Goal: Information Seeking & Learning: Compare options

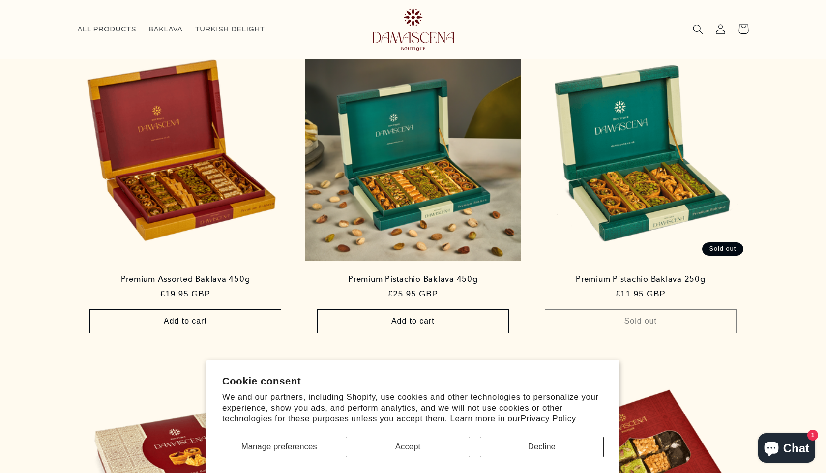
scroll to position [621, 0]
click at [446, 446] on button "Accept" at bounding box center [408, 447] width 124 height 21
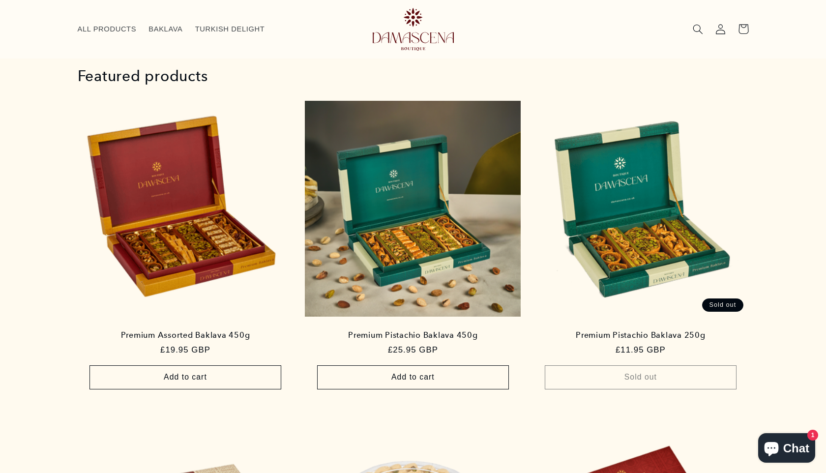
scroll to position [536, 0]
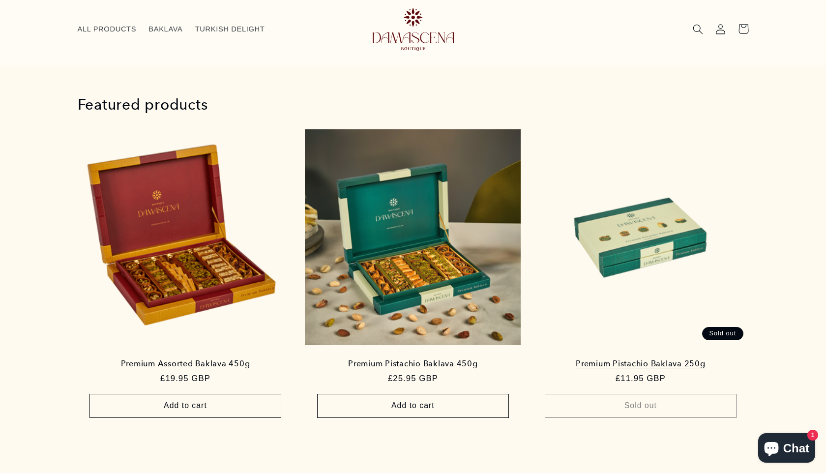
click at [592, 359] on link "Premium Pistachio Baklava 250g" at bounding box center [640, 364] width 195 height 10
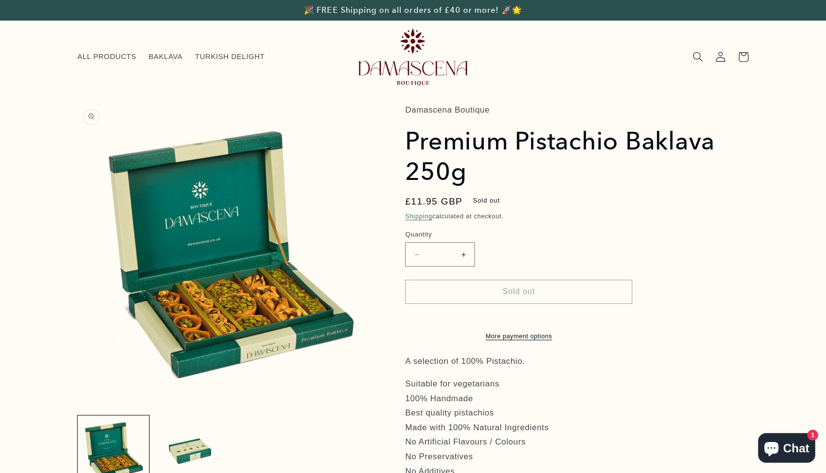
click at [78, 405] on button "Open media 1 in modal" at bounding box center [78, 405] width 0 height 0
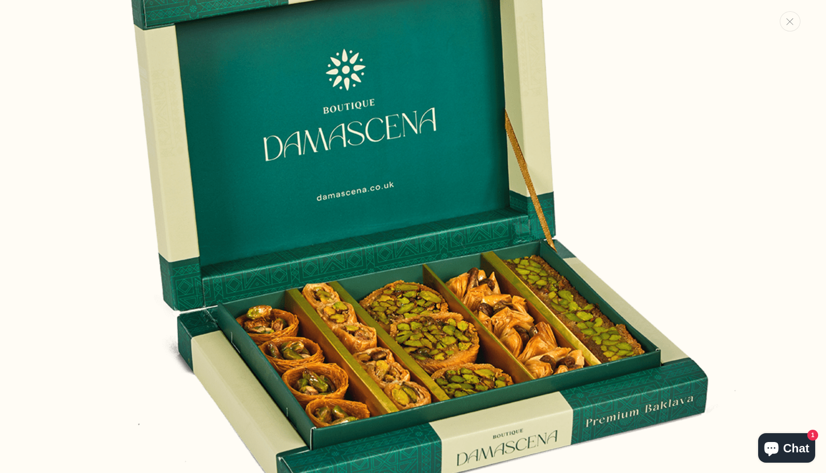
scroll to position [197, 0]
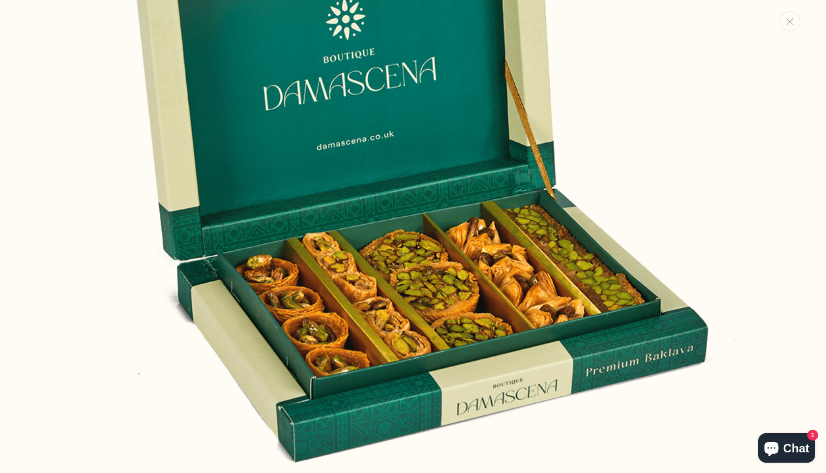
click at [592, 136] on img "Media gallery" at bounding box center [413, 169] width 712 height 712
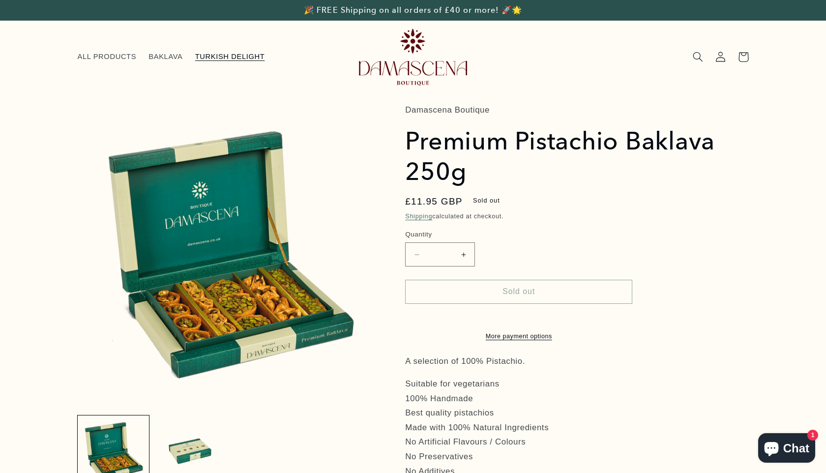
click at [258, 53] on span "TURKISH DELIGHT" at bounding box center [230, 56] width 70 height 9
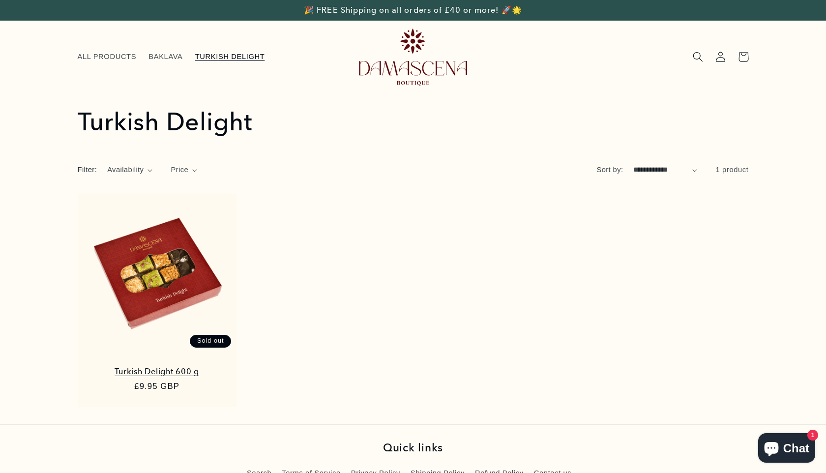
click at [157, 367] on link "Turkish Delight 600 g" at bounding box center [157, 372] width 138 height 10
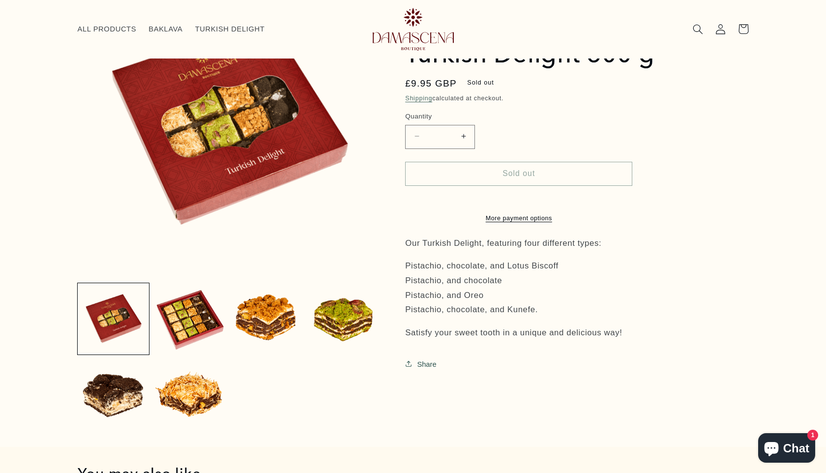
scroll to position [116, 0]
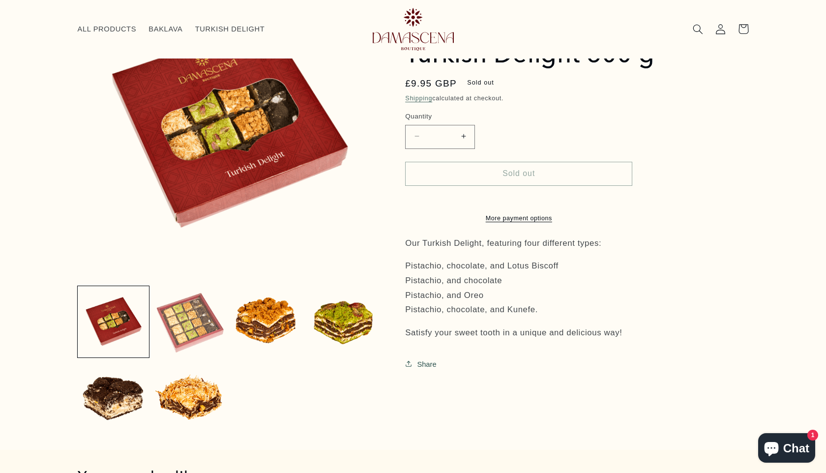
click at [202, 315] on button "Load image 2 in gallery view" at bounding box center [190, 322] width 72 height 72
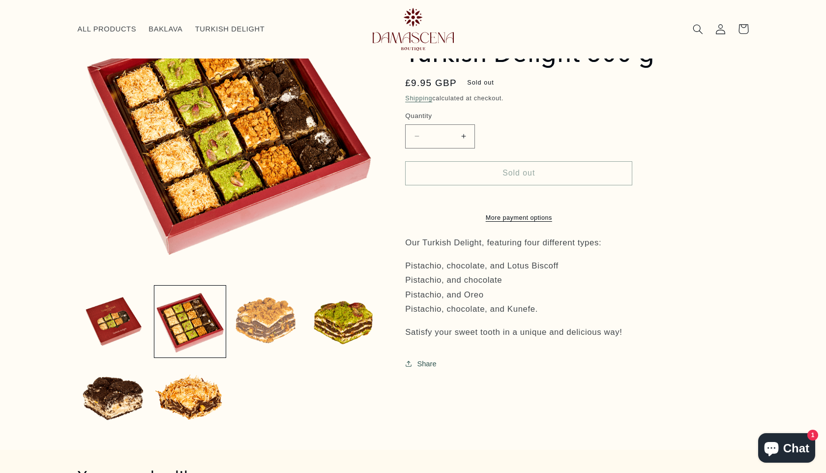
click at [271, 319] on button "Load image 3 in gallery view" at bounding box center [267, 322] width 72 height 72
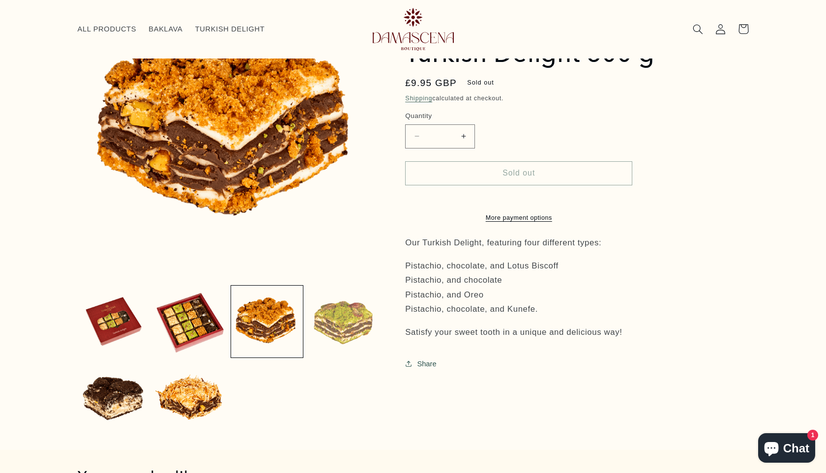
click at [350, 319] on button "Load image 4 in gallery view" at bounding box center [344, 322] width 72 height 72
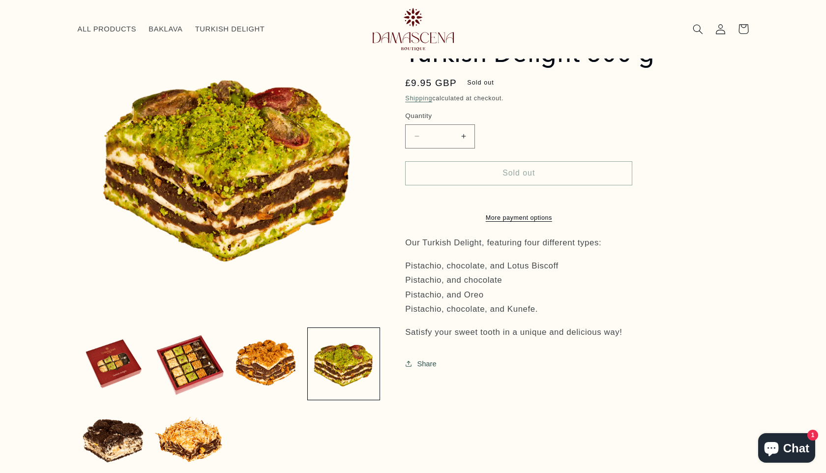
scroll to position [0, 0]
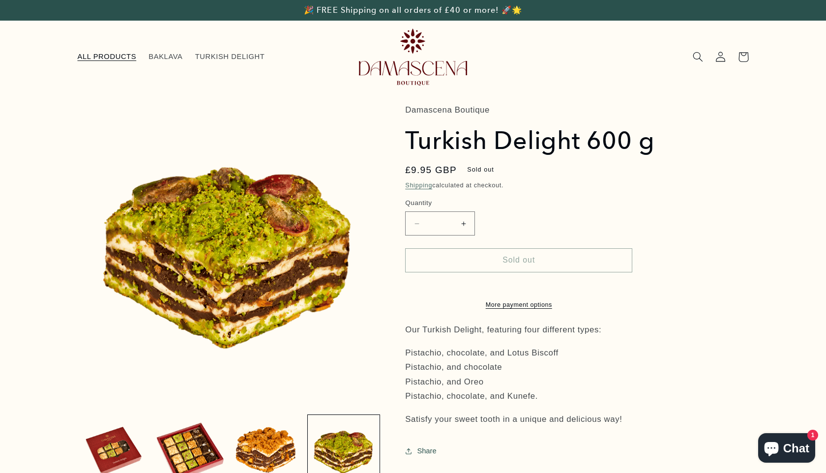
click at [111, 60] on span "ALL PRODUCTS" at bounding box center [107, 56] width 59 height 9
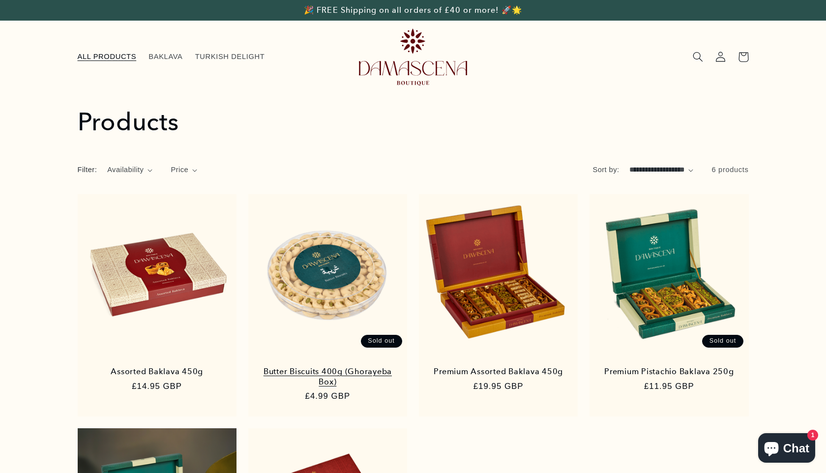
click at [321, 367] on link "Butter Biscuits 400g (Ghorayeba Box)" at bounding box center [328, 377] width 138 height 20
click at [124, 66] on link "ALL PRODUCTS" at bounding box center [106, 57] width 71 height 22
click at [123, 62] on link "ALL PRODUCTS" at bounding box center [106, 57] width 71 height 22
